Goal: Task Accomplishment & Management: Use online tool/utility

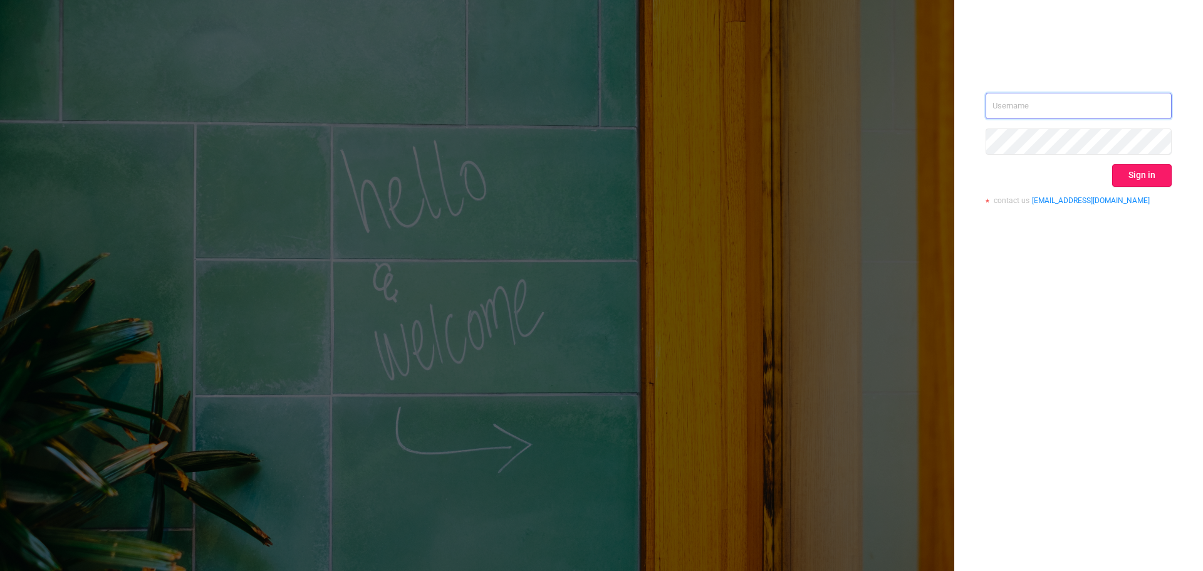
type input "[PERSON_NAME][EMAIL_ADDRESS][DOMAIN_NAME]"
click at [1142, 175] on button "Sign in" at bounding box center [1142, 175] width 60 height 23
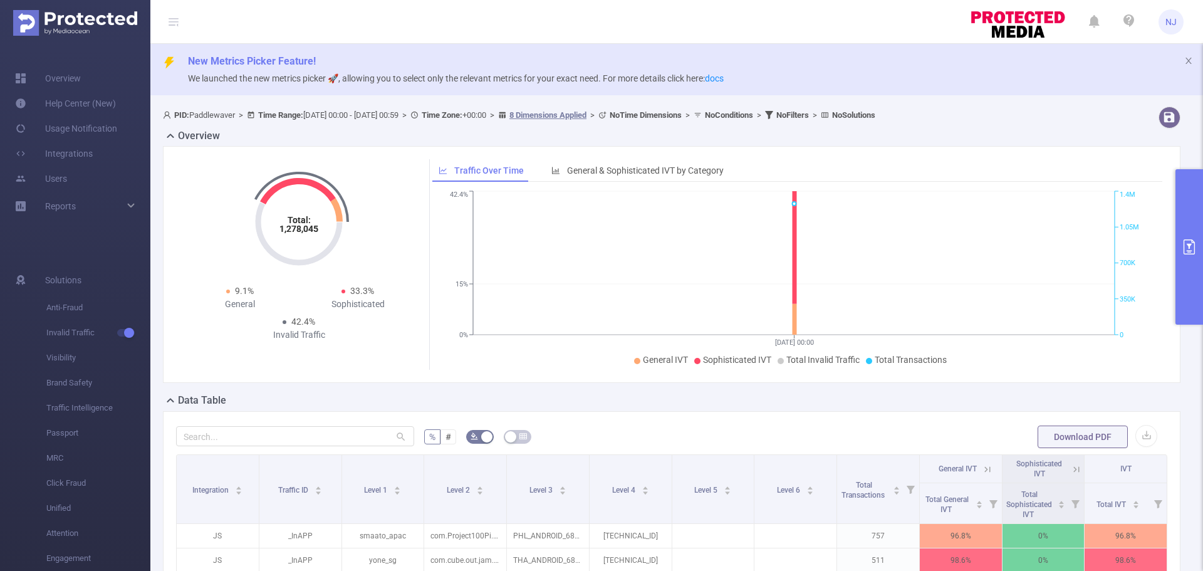
click at [1189, 214] on button "primary" at bounding box center [1189, 246] width 28 height 155
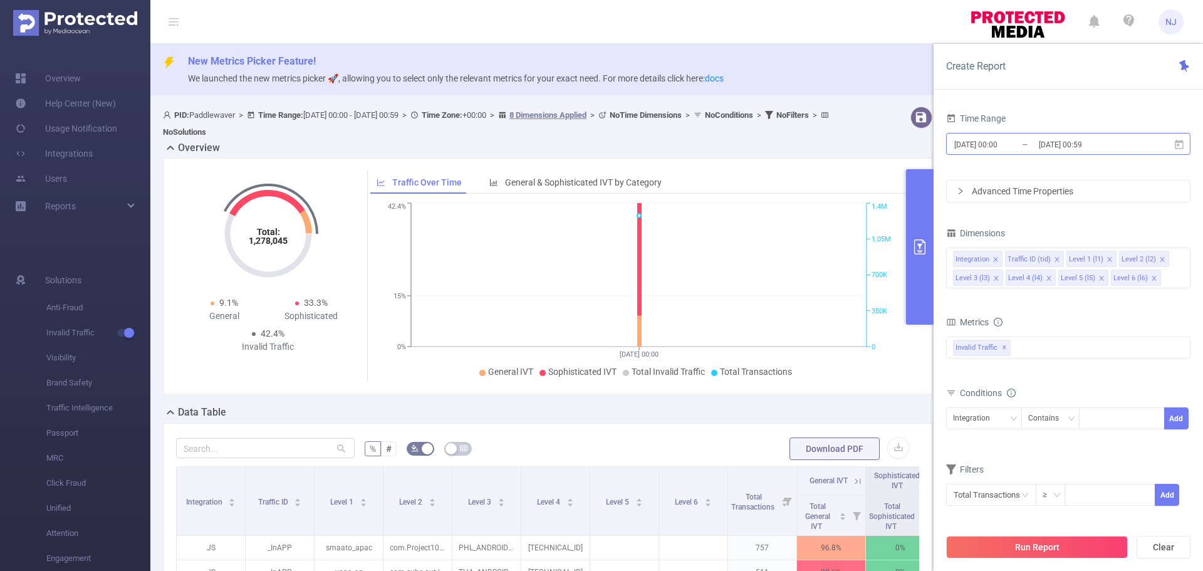
click at [1002, 145] on input "[DATE] 00:00" at bounding box center [1004, 144] width 102 height 17
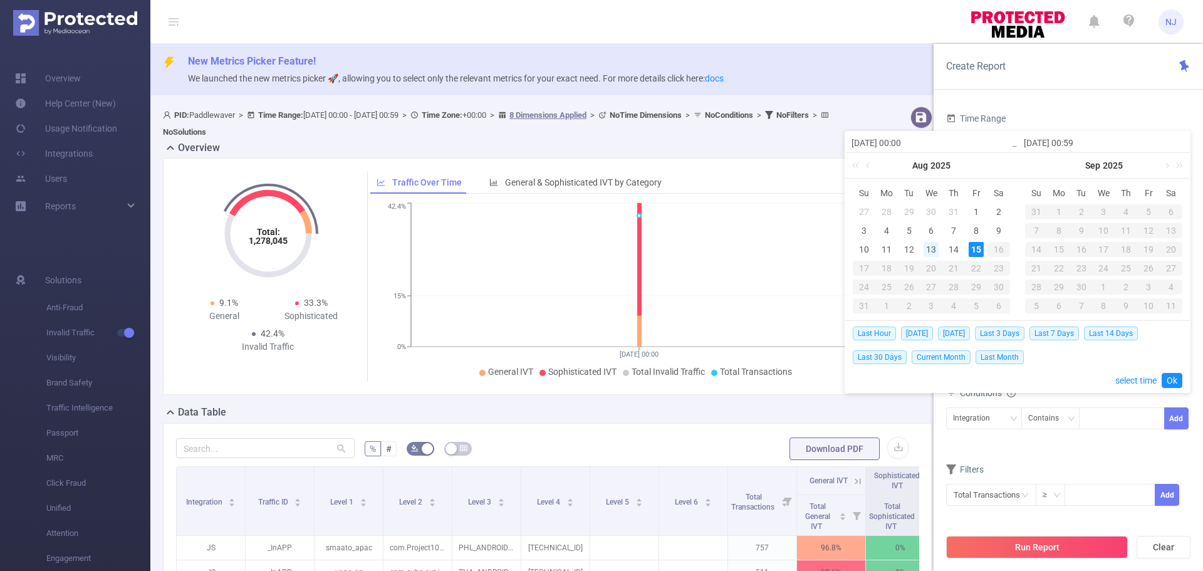
click at [926, 247] on div "13" at bounding box center [931, 249] width 15 height 15
click at [952, 247] on div "14" at bounding box center [953, 249] width 15 height 15
type input "[DATE] 00:00"
type input "[DATE] 00:59"
type input "[DATE] 00:00"
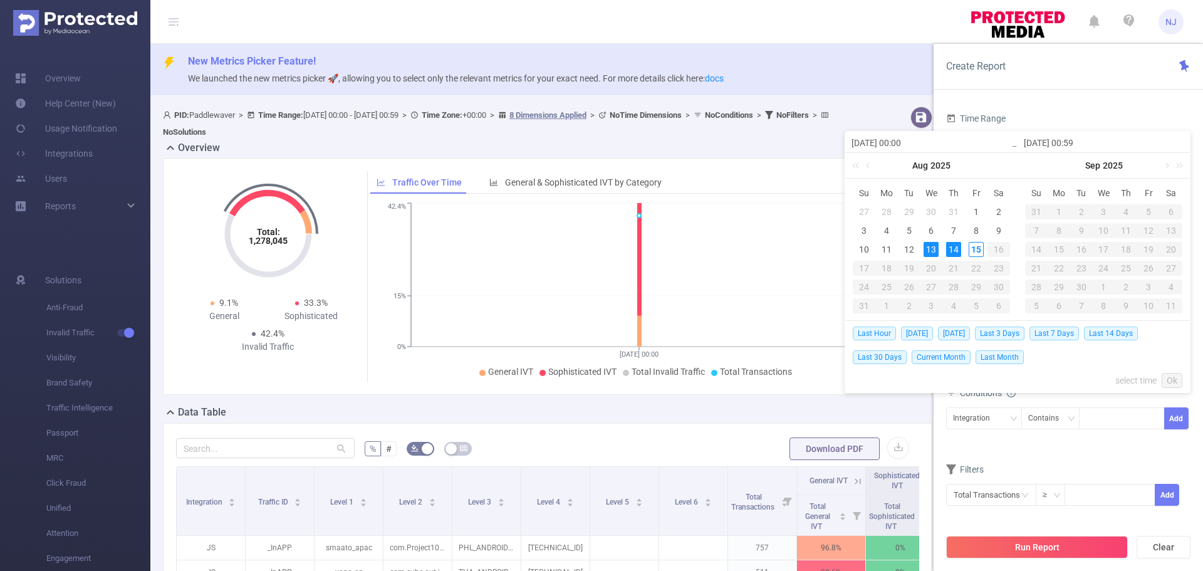
type input "[DATE] 00:59"
click at [1170, 383] on link "Ok" at bounding box center [1172, 380] width 21 height 15
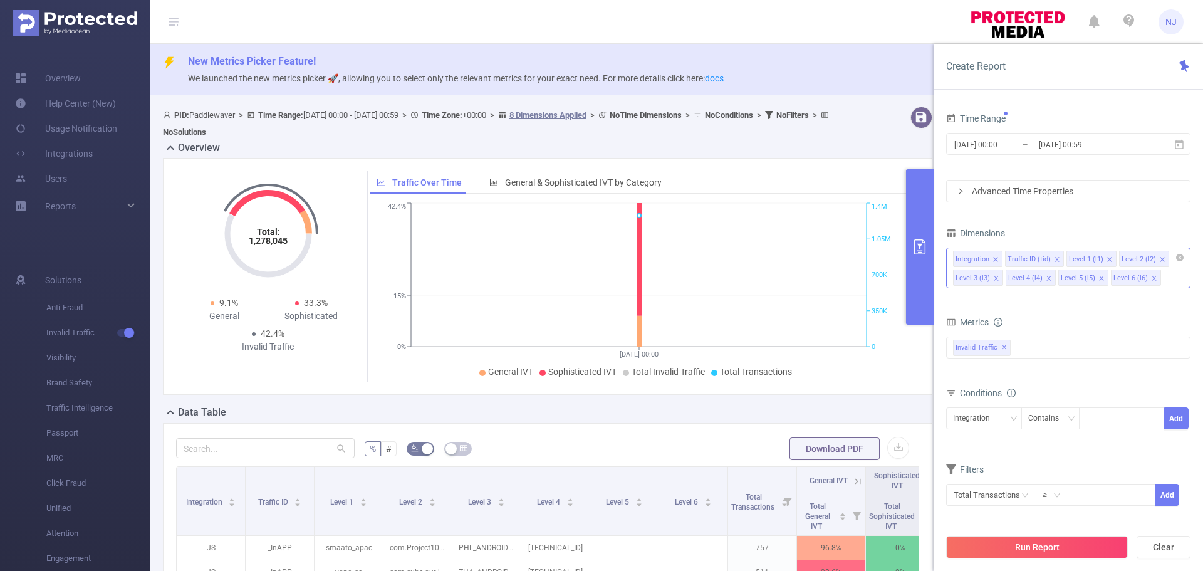
click at [1174, 280] on div "Integration Traffic ID (tid) Level 1 (l1) Level 2 (l2) Level 3 (l3) Level 4 (l4…" at bounding box center [1068, 267] width 244 height 41
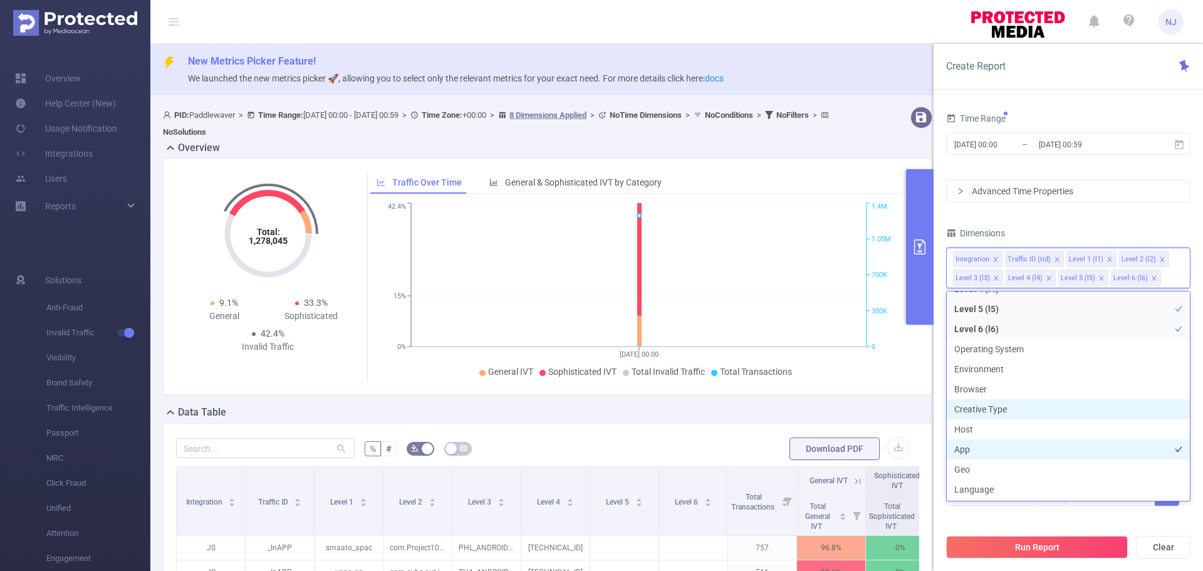
scroll to position [125, 0]
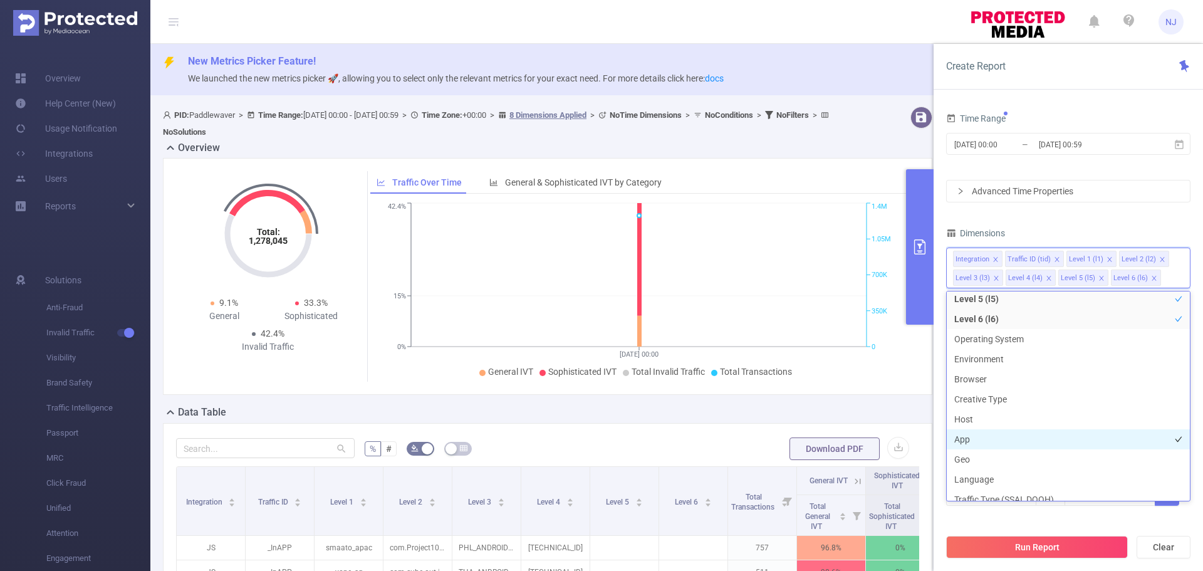
click at [990, 437] on li "App" at bounding box center [1068, 439] width 243 height 20
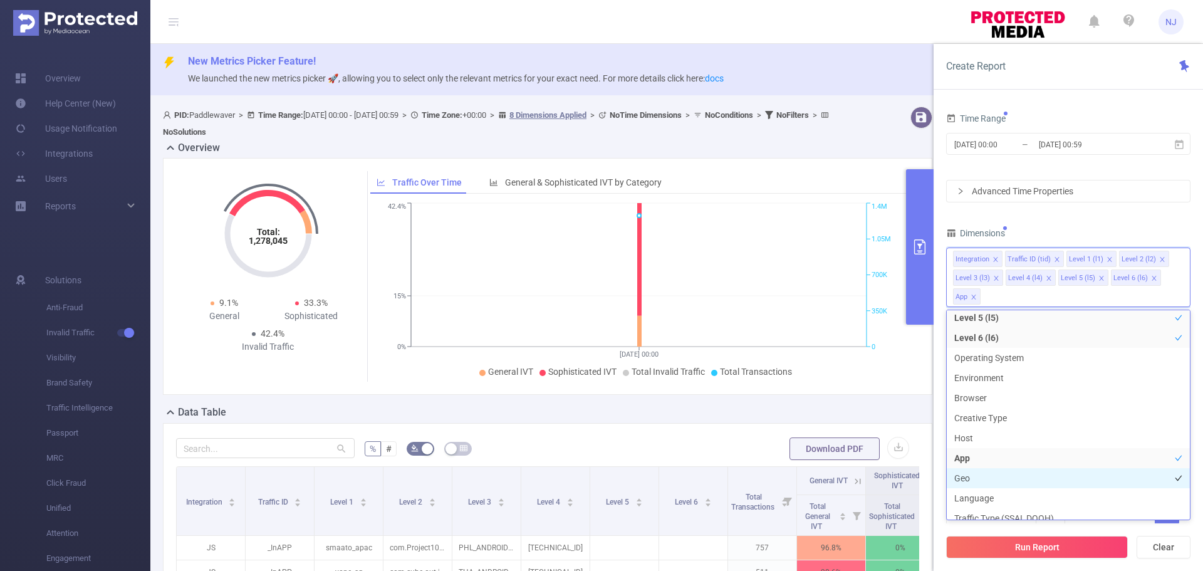
click at [981, 482] on li "Geo" at bounding box center [1068, 478] width 243 height 20
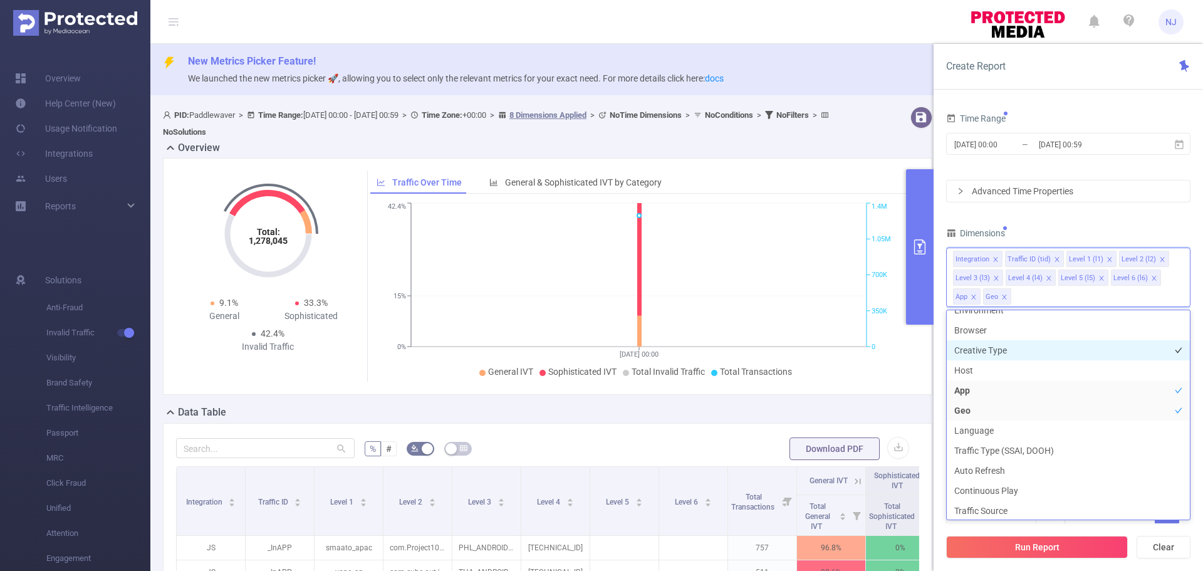
scroll to position [197, 0]
click at [699, 405] on div "Data Table" at bounding box center [552, 414] width 779 height 18
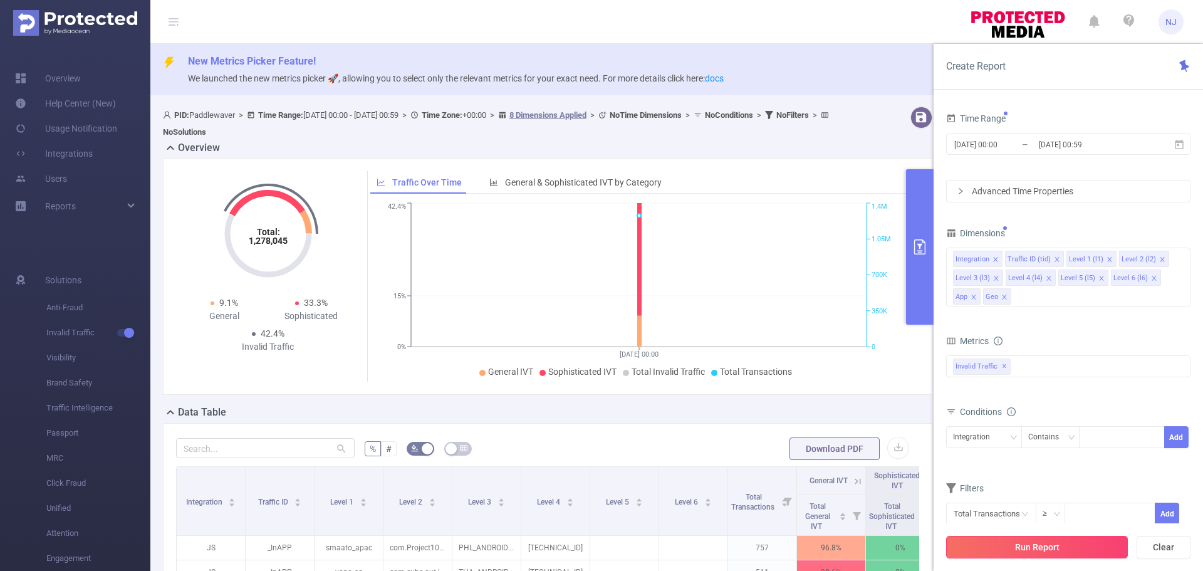
click at [1021, 547] on button "Run Report" at bounding box center [1037, 547] width 182 height 23
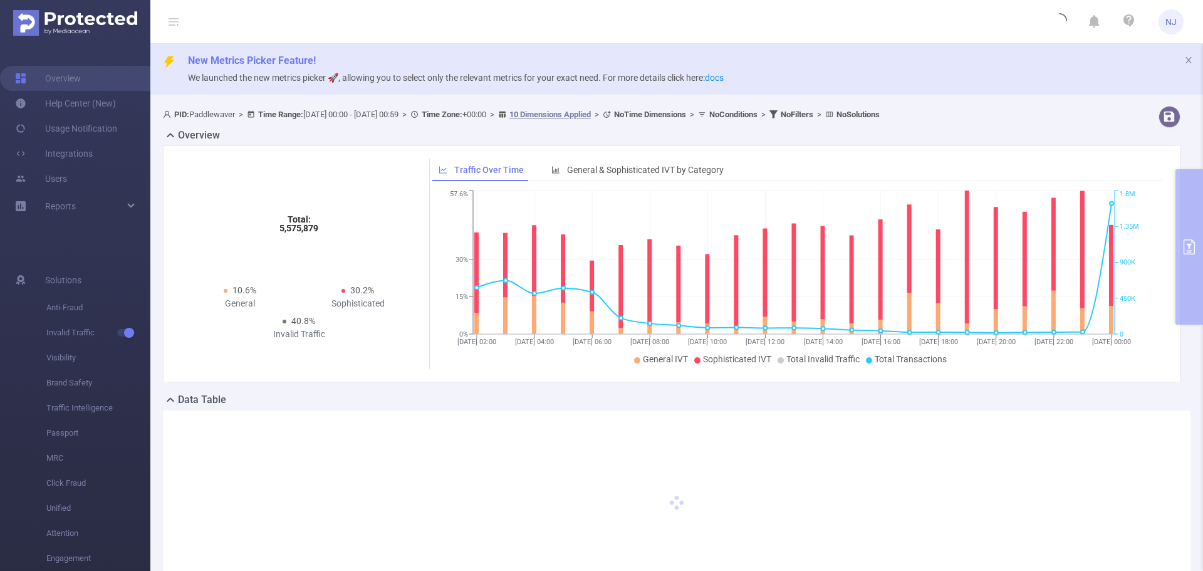
scroll to position [0, 0]
click at [428, 110] on div "PID: Paddlewaver > Time Range: [DATE] 00:00 - [DATE] 00:59 > Time Zone: +00:00 …" at bounding box center [629, 115] width 932 height 17
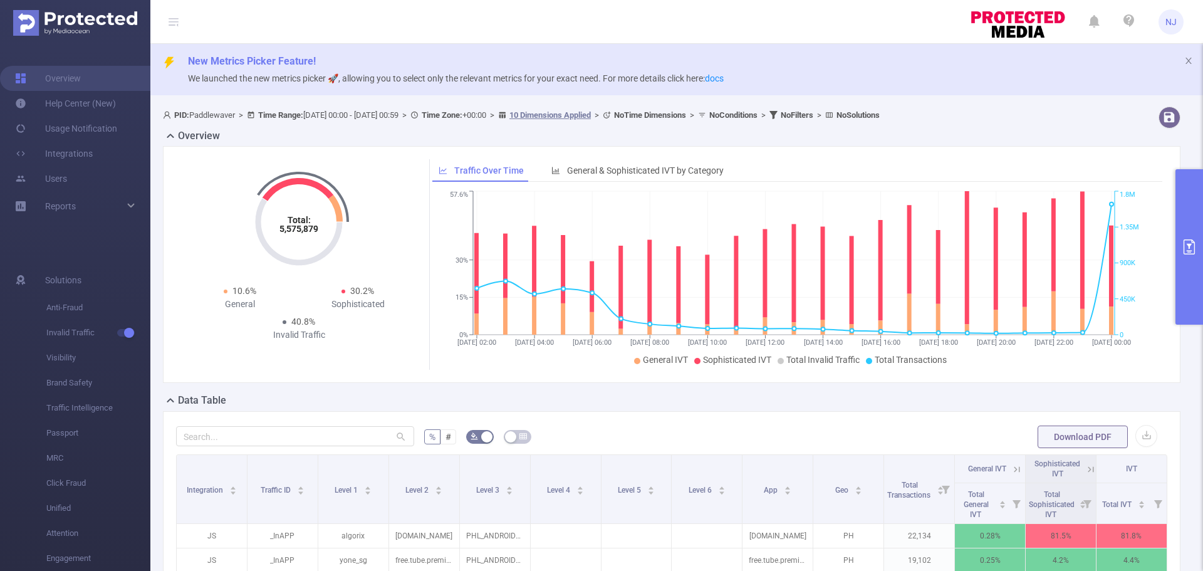
click at [426, 113] on span "PID: Paddlewaver > Time Range: [DATE] 00:00 - [DATE] 00:59 > Time Zone: +00:00 …" at bounding box center [521, 114] width 717 height 9
click at [1200, 263] on button "primary" at bounding box center [1189, 246] width 28 height 155
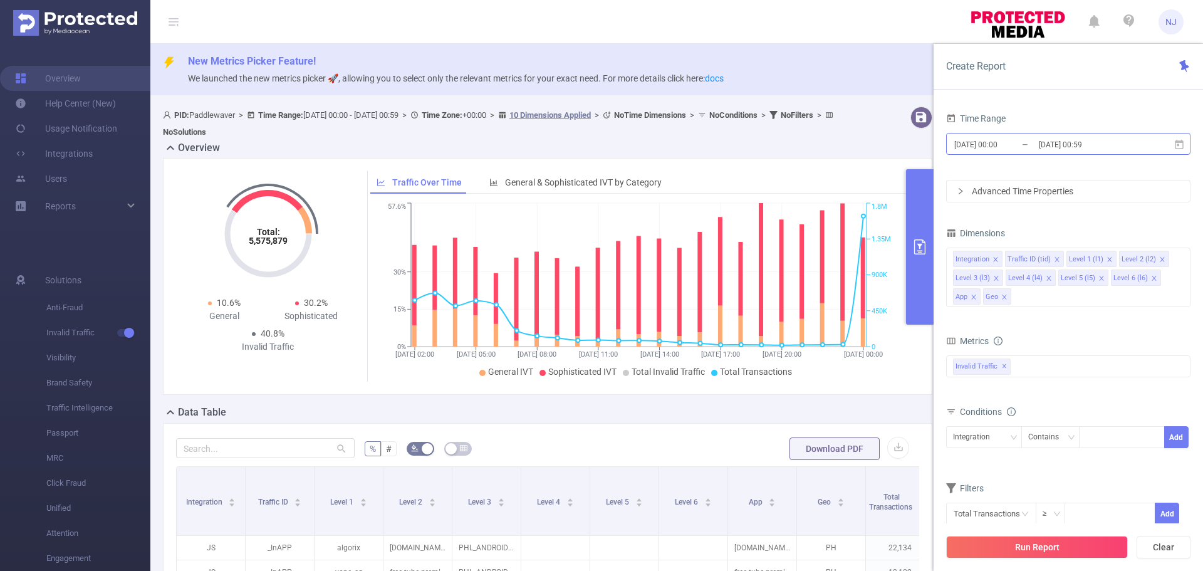
click at [1078, 150] on input "[DATE] 00:59" at bounding box center [1089, 144] width 102 height 17
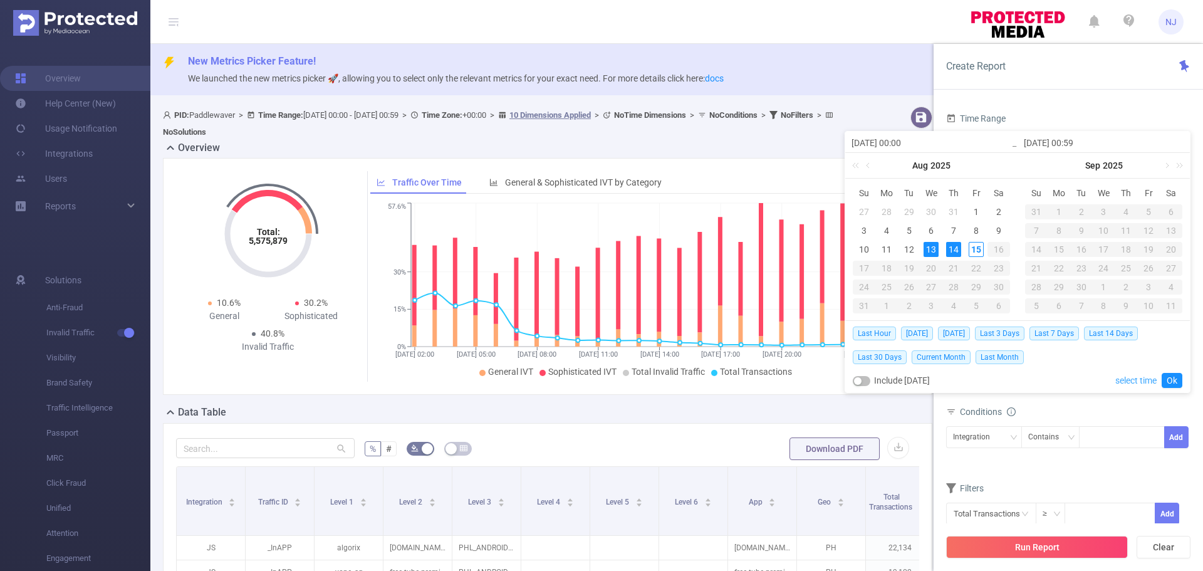
click at [1132, 382] on link "select time" at bounding box center [1135, 380] width 41 height 24
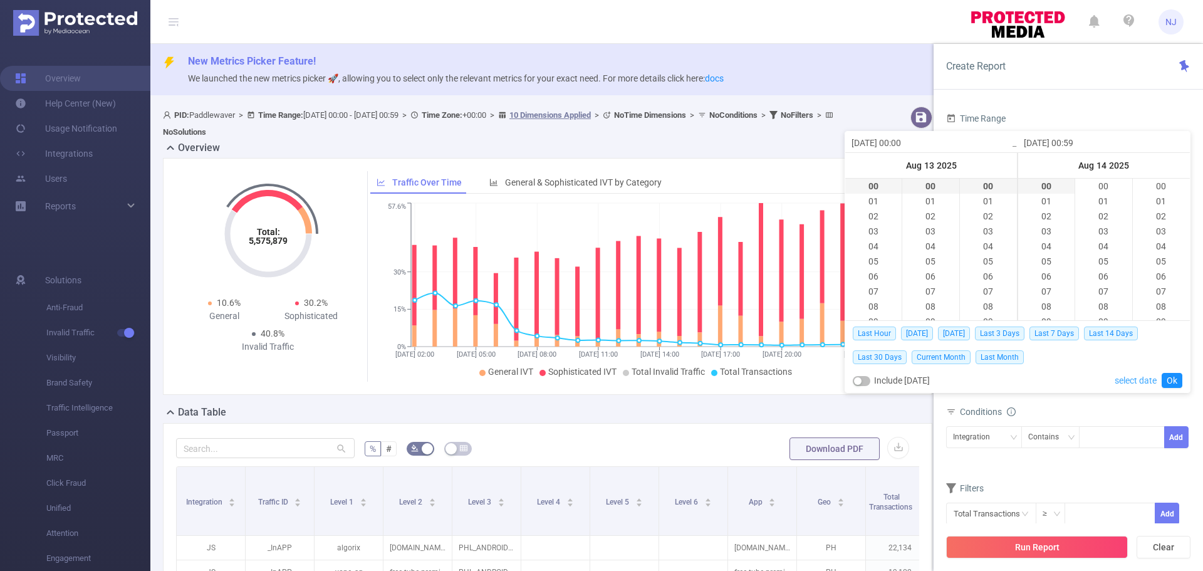
scroll to position [887, 0]
drag, startPoint x: 1044, startPoint y: 236, endPoint x: 1065, endPoint y: 44, distance: 192.8
click at [1062, 51] on body "NJ Overview Help Center (New) Usage Notification Integrations Users Reports Sol…" at bounding box center [601, 285] width 1203 height 571
click at [1046, 185] on li "23" at bounding box center [1046, 186] width 56 height 15
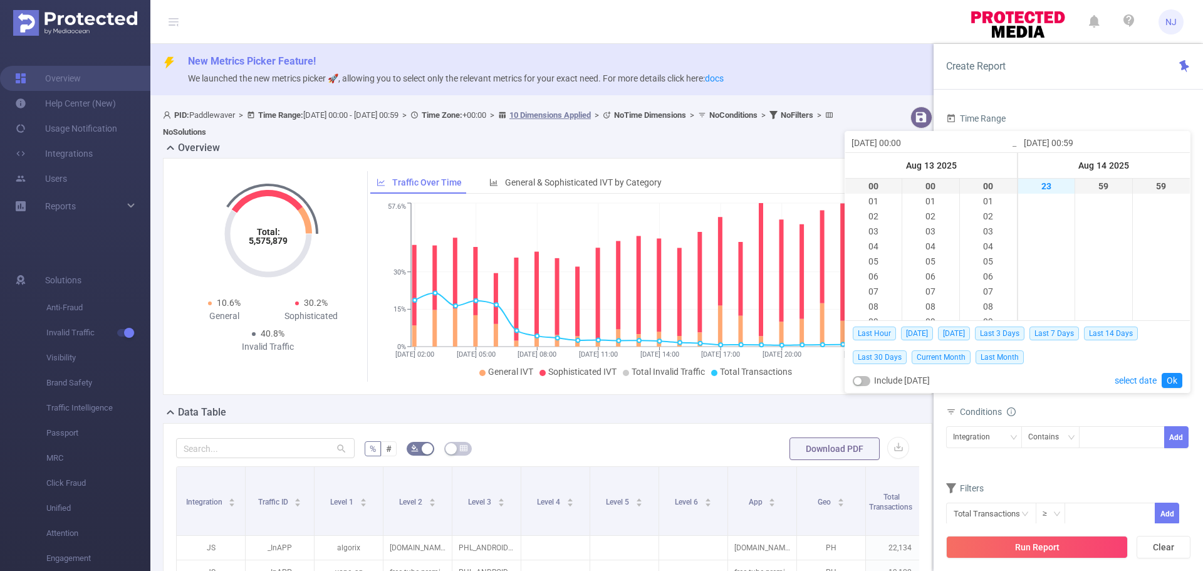
type input "[DATE] 23:59"
click at [1171, 380] on link "Ok" at bounding box center [1172, 380] width 21 height 15
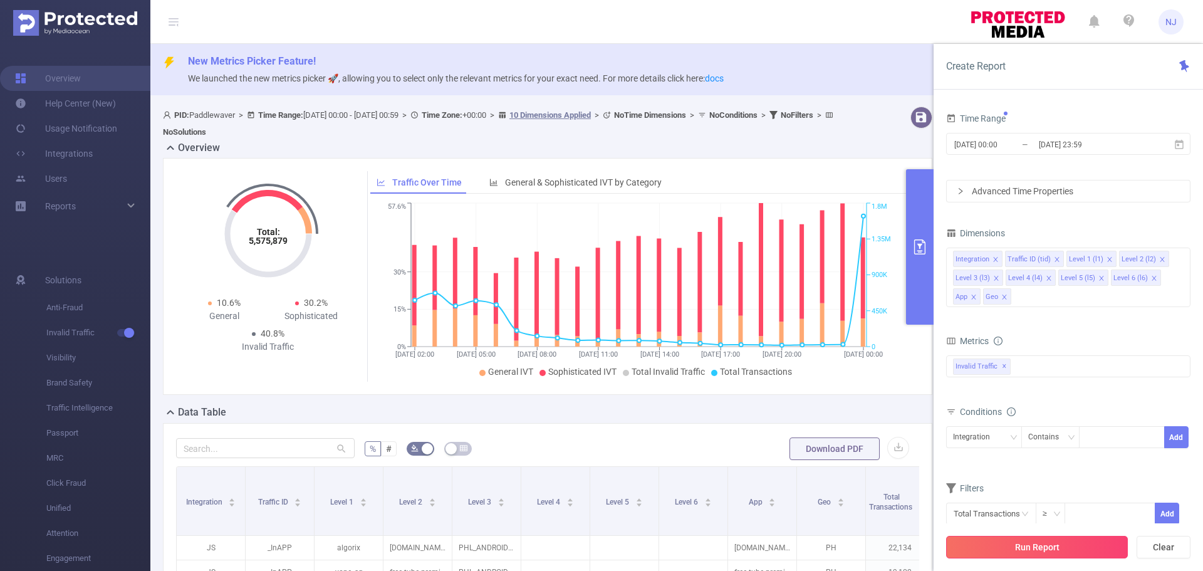
click at [1050, 547] on button "Run Report" at bounding box center [1037, 547] width 182 height 23
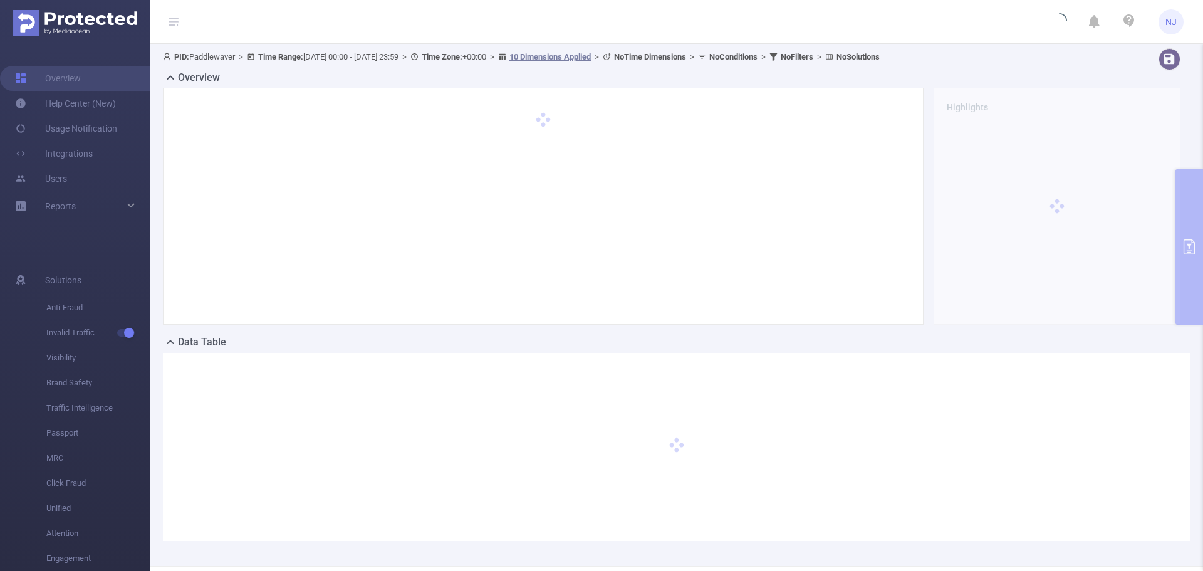
scroll to position [107, 0]
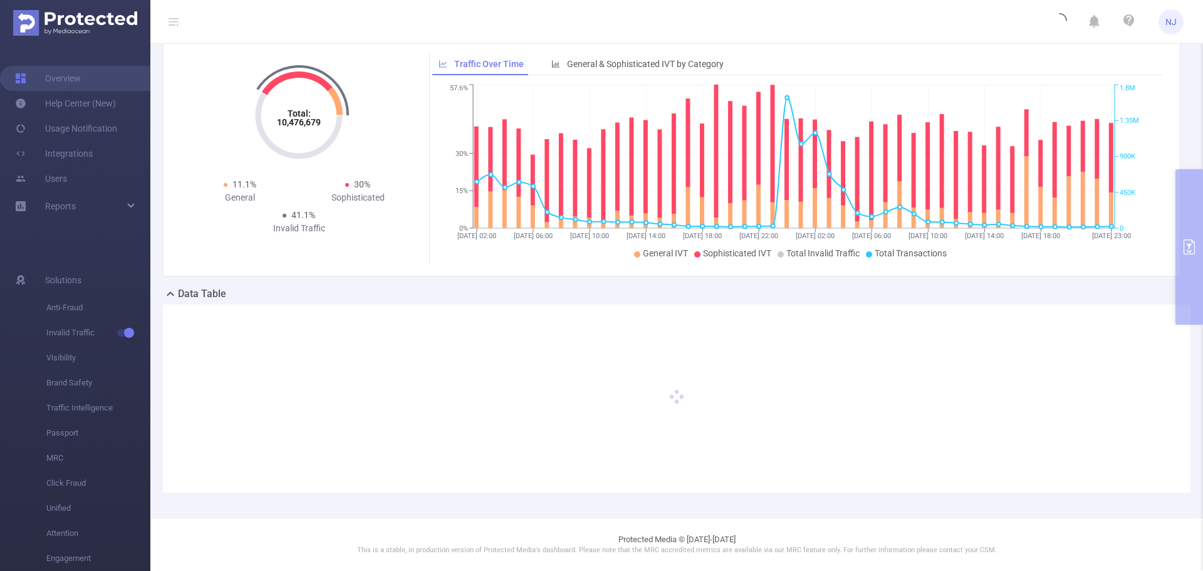
click at [245, 273] on div "Total: 10,476,679 Total: 10,476,679 11.1% General 30% Sophisticated 41.1% Inval…" at bounding box center [672, 157] width 1018 height 237
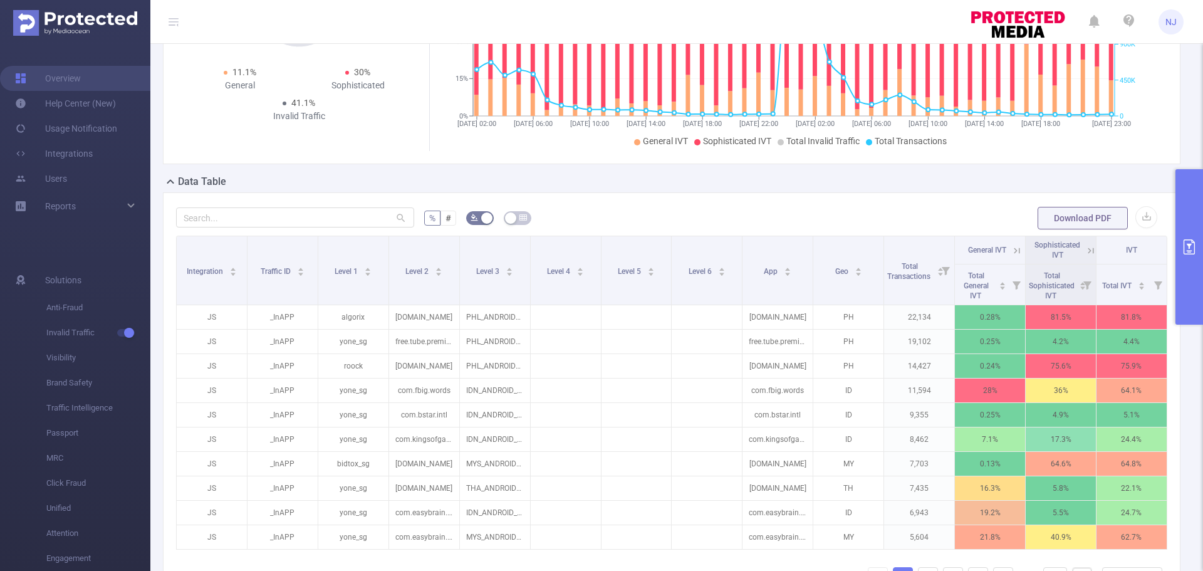
scroll to position [294, 0]
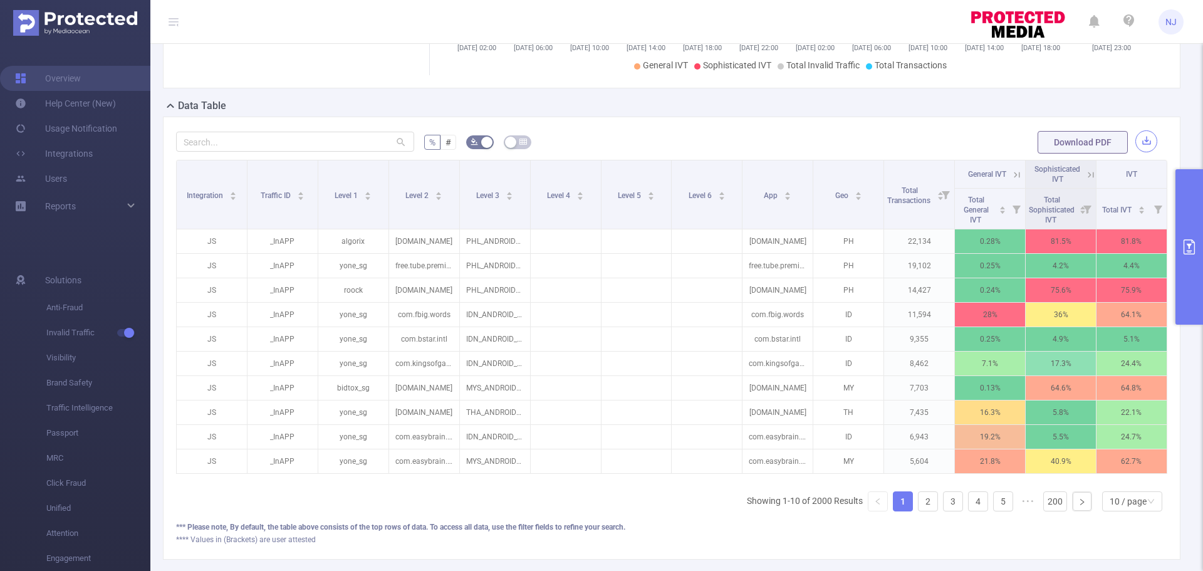
click at [1135, 135] on button "button" at bounding box center [1146, 141] width 22 height 22
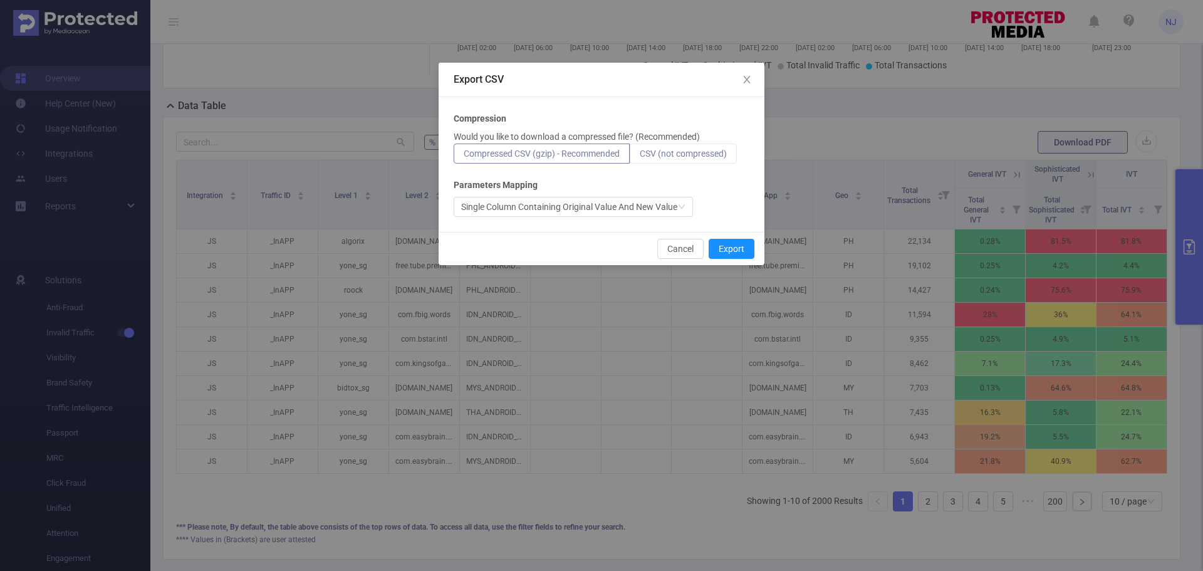
click at [669, 152] on span "CSV (not compressed)" at bounding box center [683, 153] width 87 height 10
click at [640, 157] on input "CSV (not compressed)" at bounding box center [640, 157] width 0 height 0
click at [734, 248] on button "Export" at bounding box center [732, 249] width 46 height 20
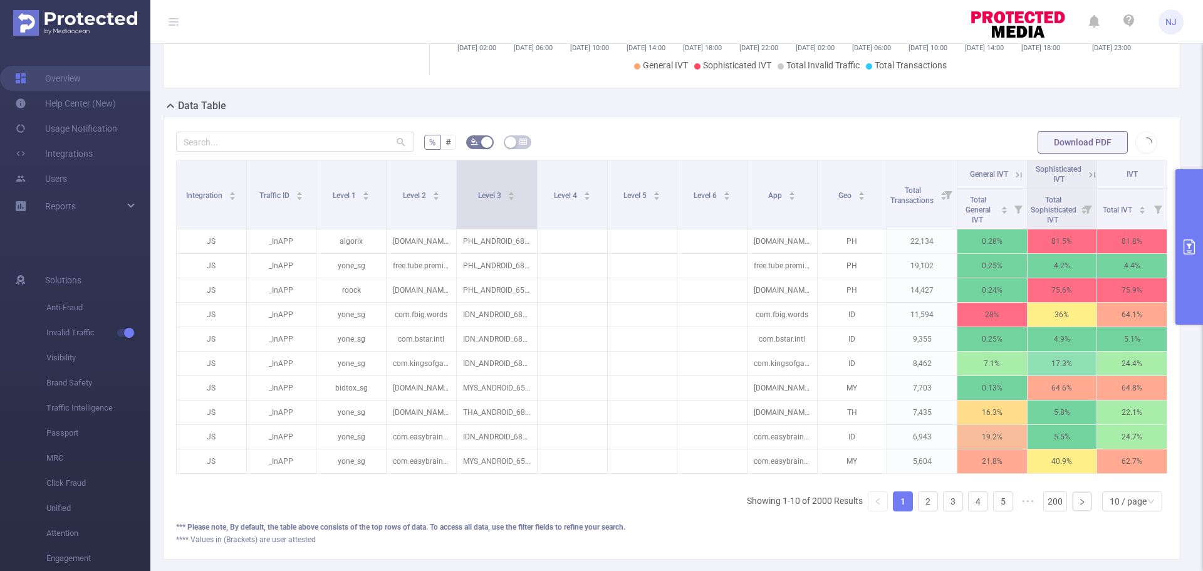
drag, startPoint x: 526, startPoint y: 220, endPoint x: 533, endPoint y: 226, distance: 8.9
click at [534, 226] on span at bounding box center [537, 194] width 6 height 68
click at [834, 556] on div "% # Download PDF Integration Traffic ID Level 1 Level 2 Level 3 Level 4 Level 5…" at bounding box center [672, 338] width 1018 height 443
click at [567, 554] on div "% # Download PDF Integration Traffic ID Level 1 Level 2 Level 3 Level 4 Level 5…" at bounding box center [672, 338] width 1018 height 443
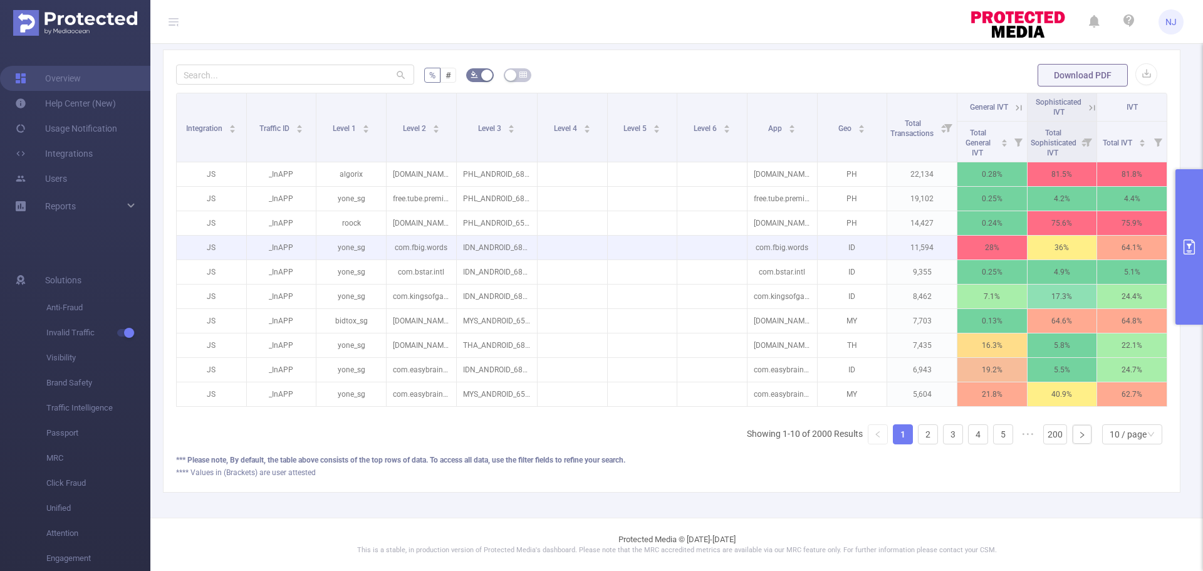
scroll to position [371, 0]
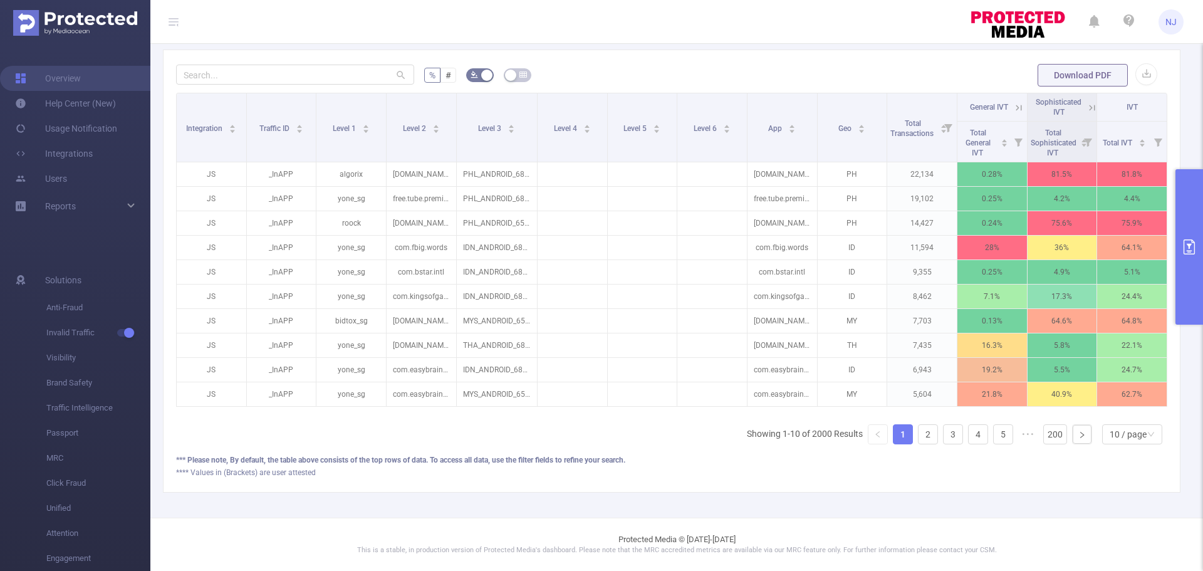
click at [731, 484] on div "% # Download PDF Integration Traffic ID Level 1 Level 2 Level 3 Level 4 Level 5…" at bounding box center [672, 270] width 1018 height 443
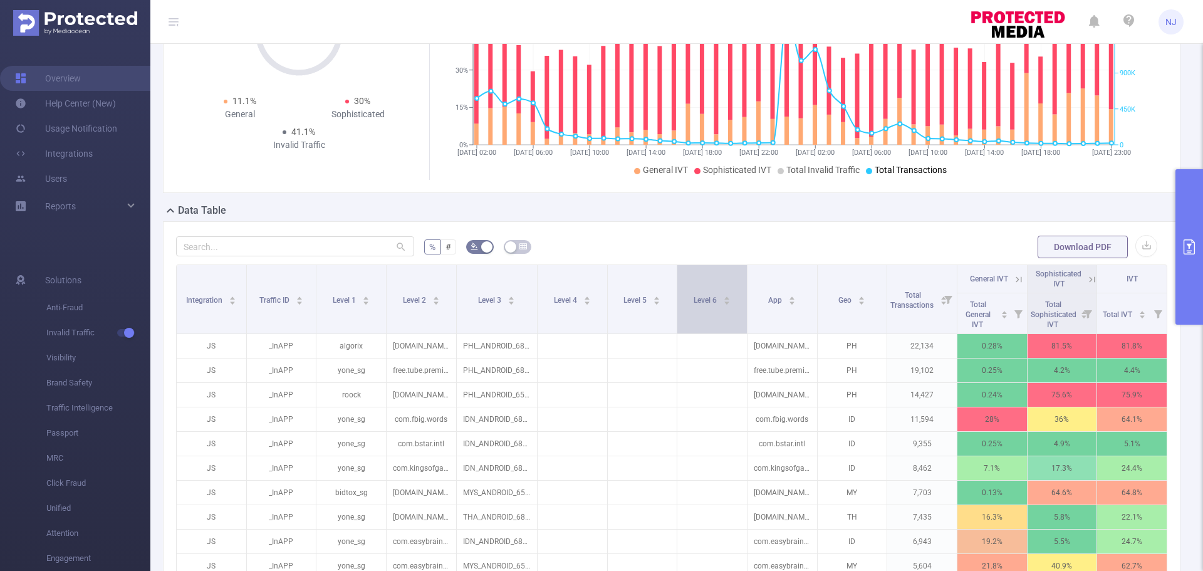
scroll to position [183, 0]
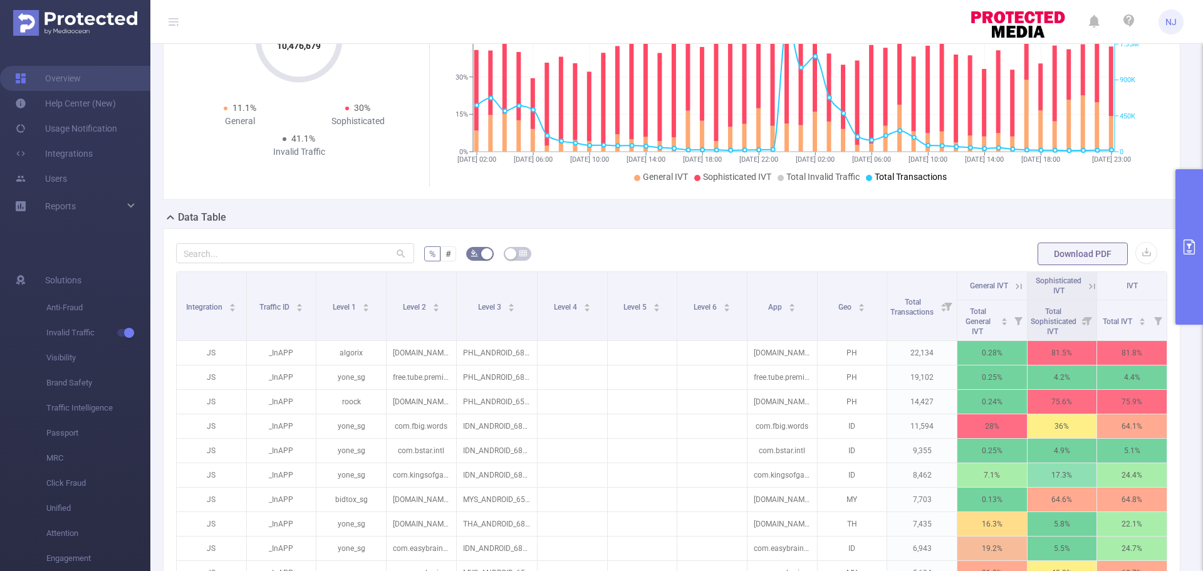
click at [1185, 249] on icon "primary" at bounding box center [1189, 246] width 15 height 15
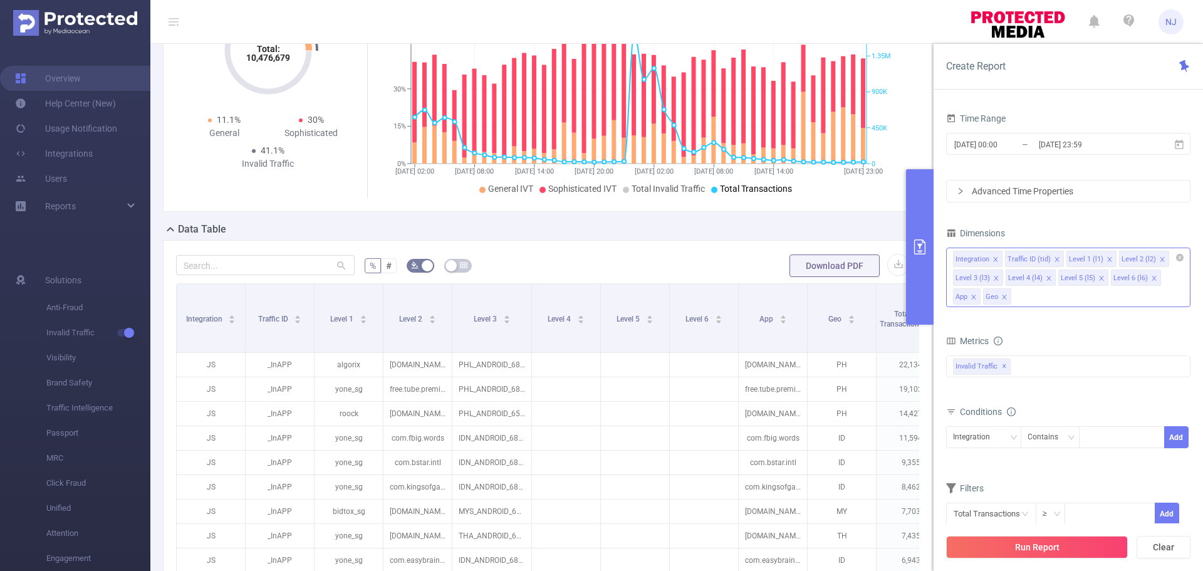
click at [1046, 278] on icon "icon: close" at bounding box center [1049, 278] width 6 height 6
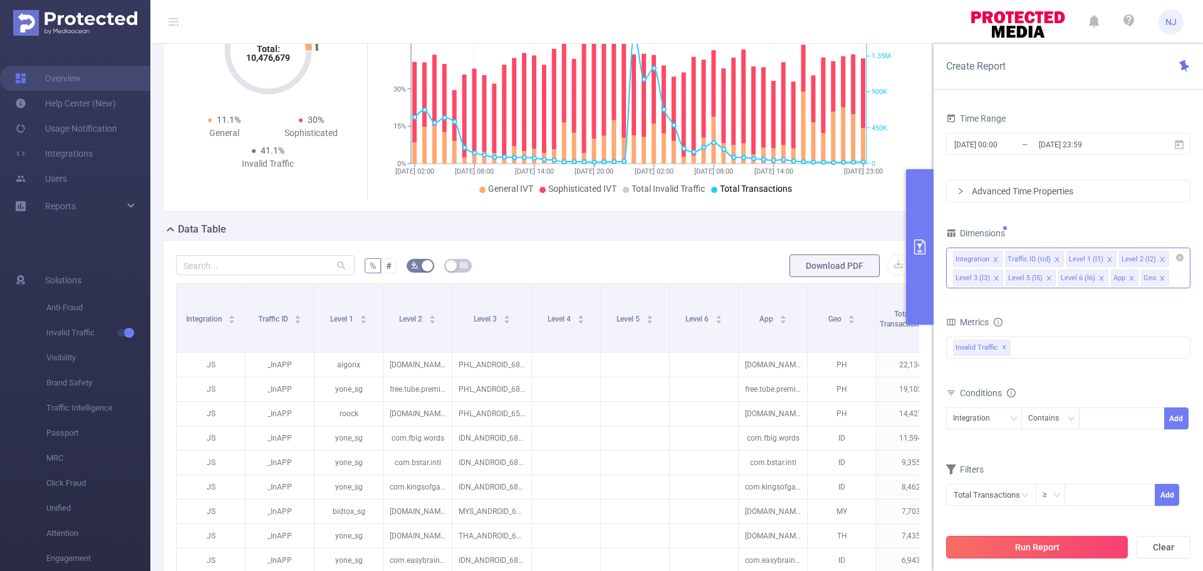
click at [1085, 546] on button "Run Report" at bounding box center [1037, 547] width 182 height 23
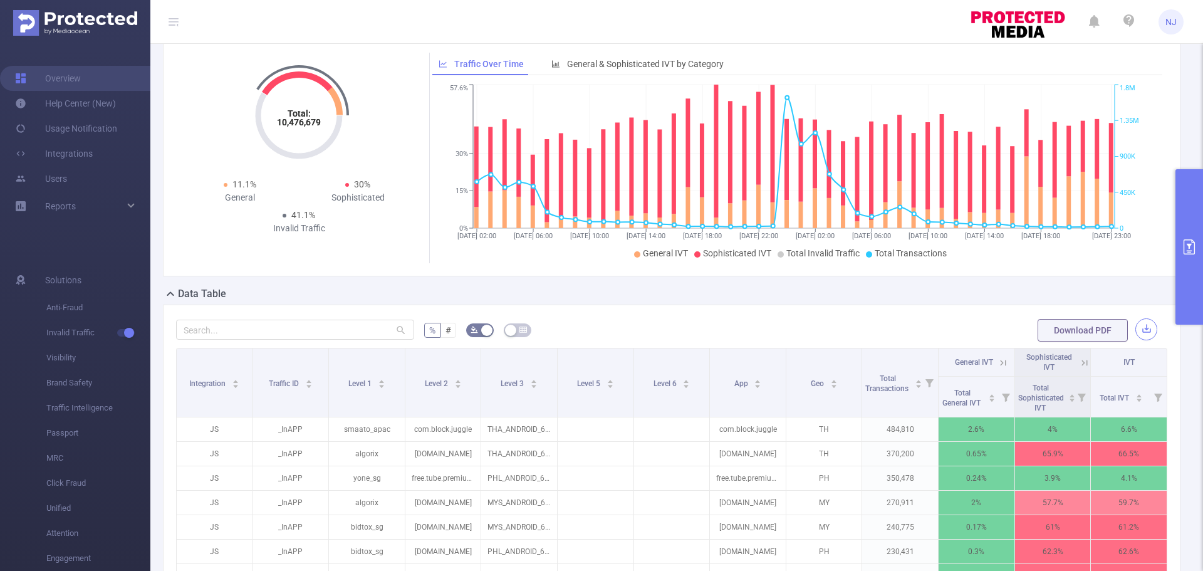
click at [1135, 326] on button "button" at bounding box center [1146, 329] width 22 height 22
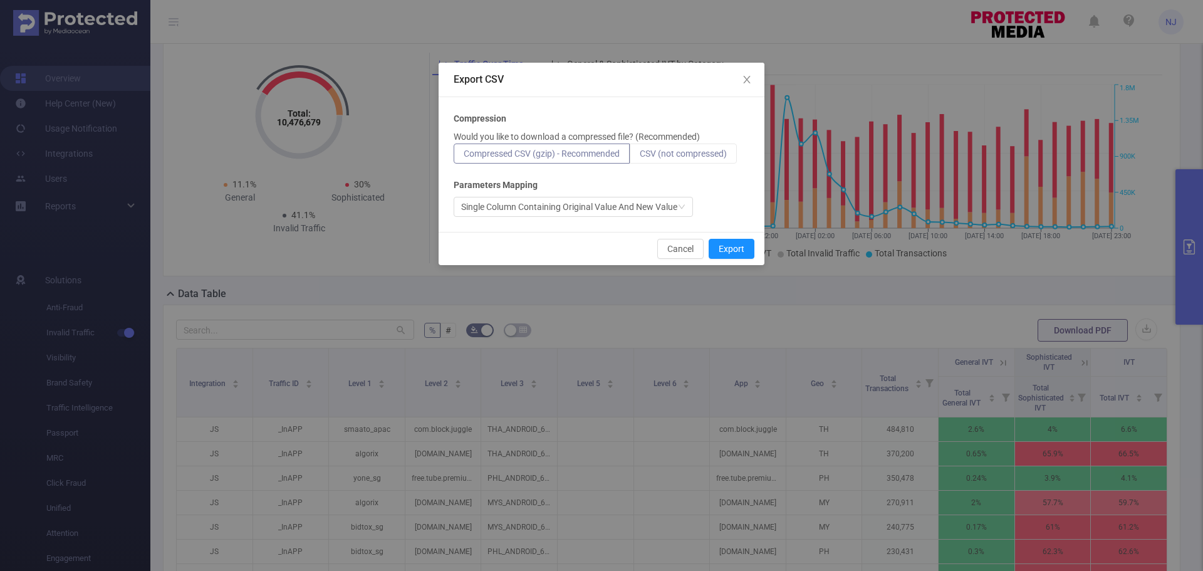
click at [696, 145] on label "CSV (not compressed)" at bounding box center [683, 153] width 107 height 20
click at [640, 157] on input "CSV (not compressed)" at bounding box center [640, 157] width 0 height 0
click at [726, 256] on button "Export" at bounding box center [732, 249] width 46 height 20
